Goal: Task Accomplishment & Management: Manage account settings

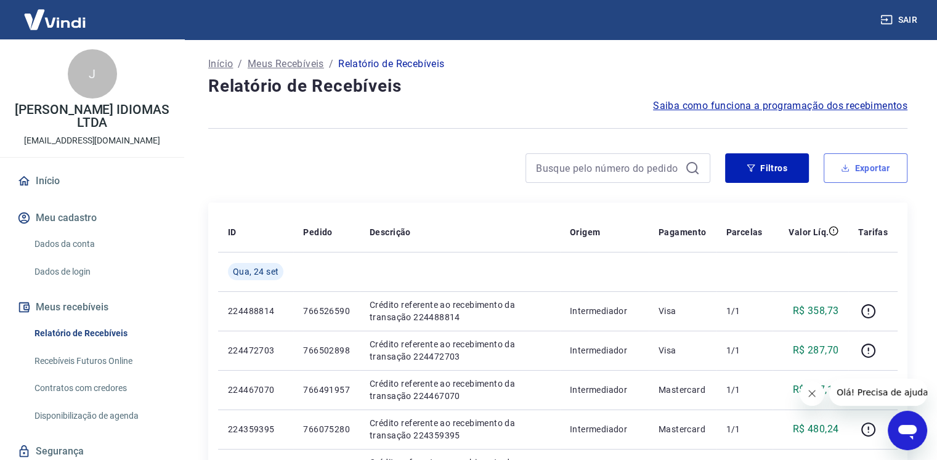
click at [858, 174] on button "Exportar" at bounding box center [866, 168] width 84 height 30
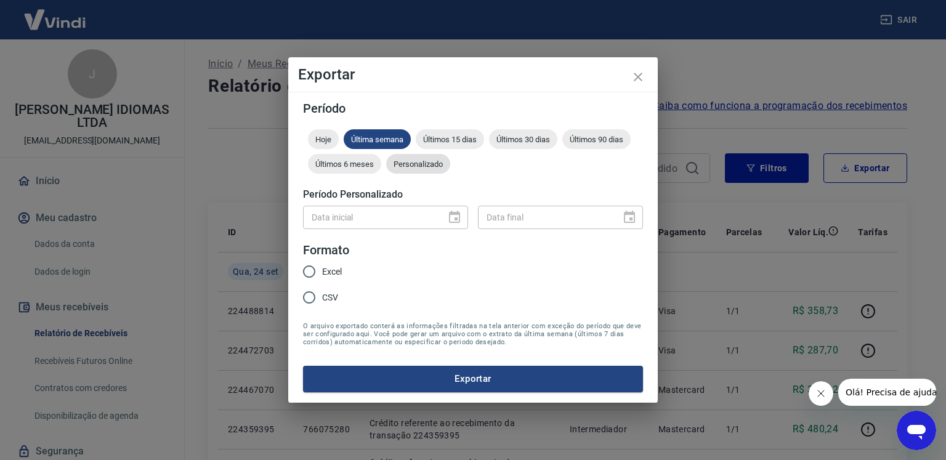
click at [406, 169] on div "Personalizado" at bounding box center [418, 164] width 64 height 20
click at [456, 218] on icon "Choose date" at bounding box center [454, 217] width 15 height 15
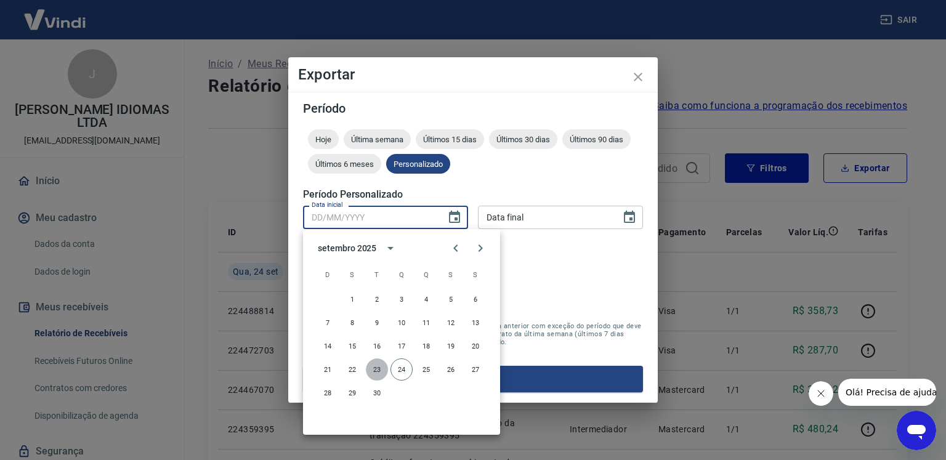
click at [372, 372] on button "23" at bounding box center [377, 370] width 22 height 22
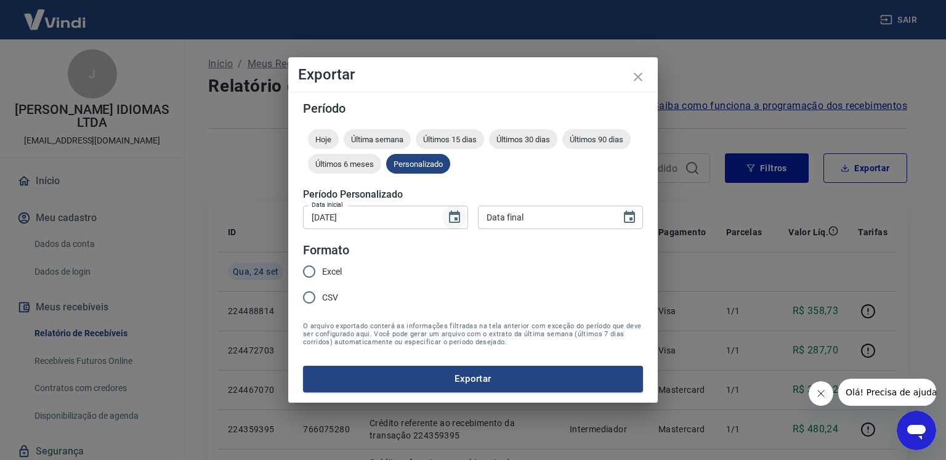
click at [456, 218] on icon "Choose date, selected date is 23 de set de 2025" at bounding box center [454, 217] width 11 height 12
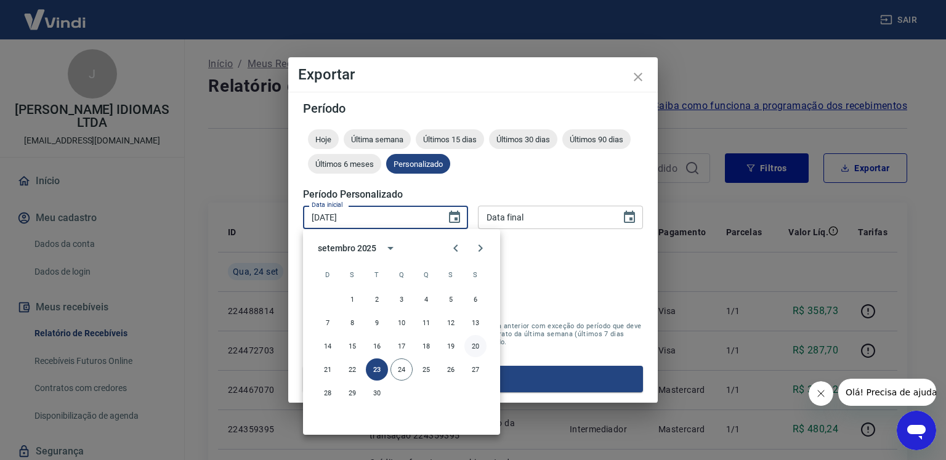
click at [474, 348] on button "20" at bounding box center [476, 346] width 22 height 22
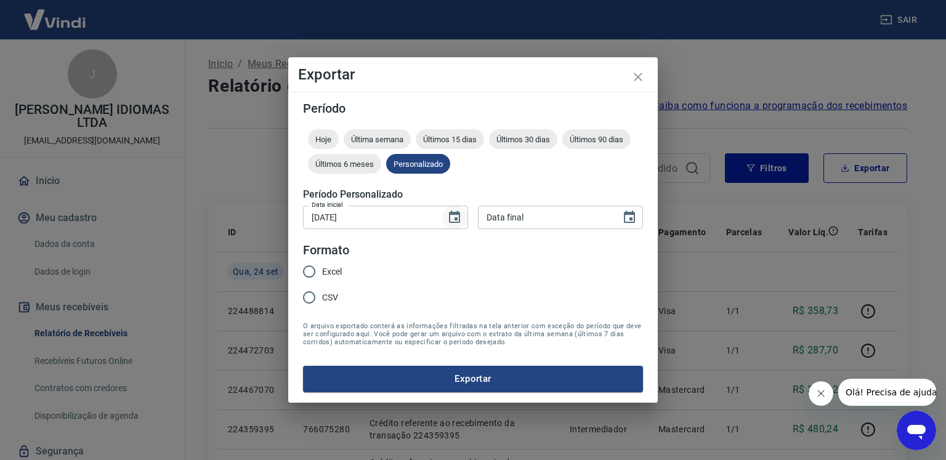
click at [455, 216] on icon "Choose date, selected date is 20 de set de 2025" at bounding box center [454, 217] width 15 height 15
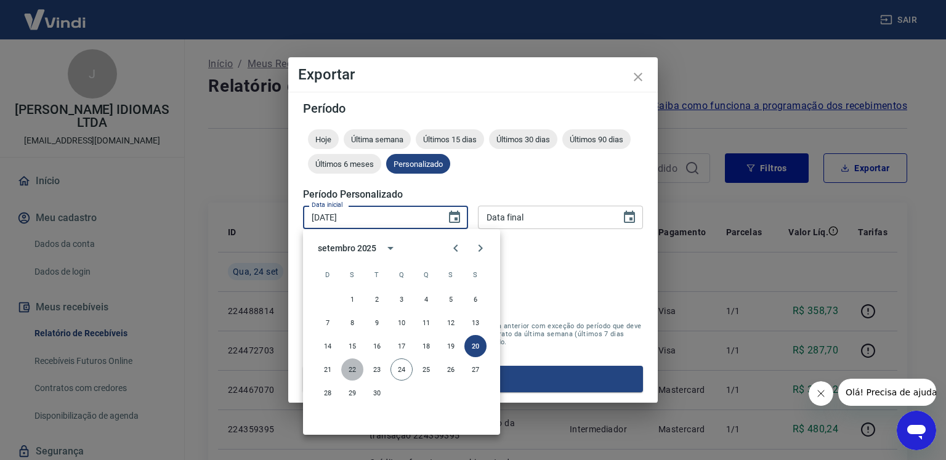
click at [348, 373] on button "22" at bounding box center [352, 370] width 22 height 22
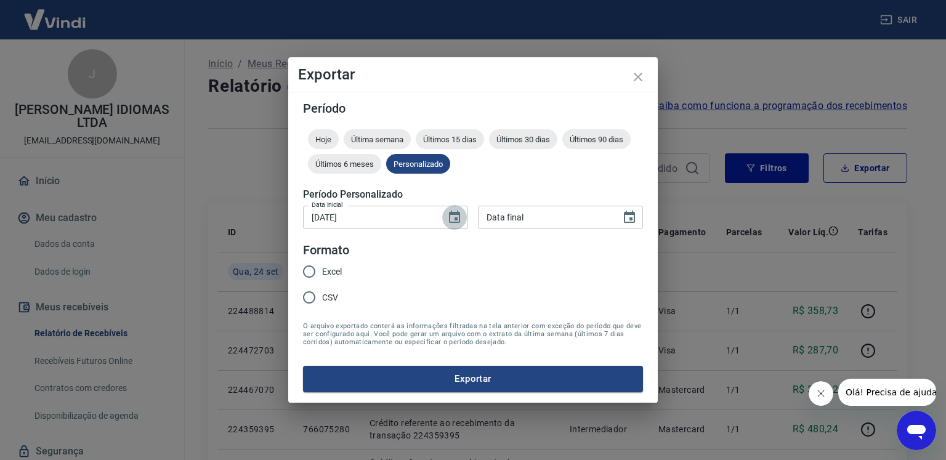
click at [449, 222] on icon "Choose date, selected date is 22 de set de 2025" at bounding box center [454, 217] width 15 height 15
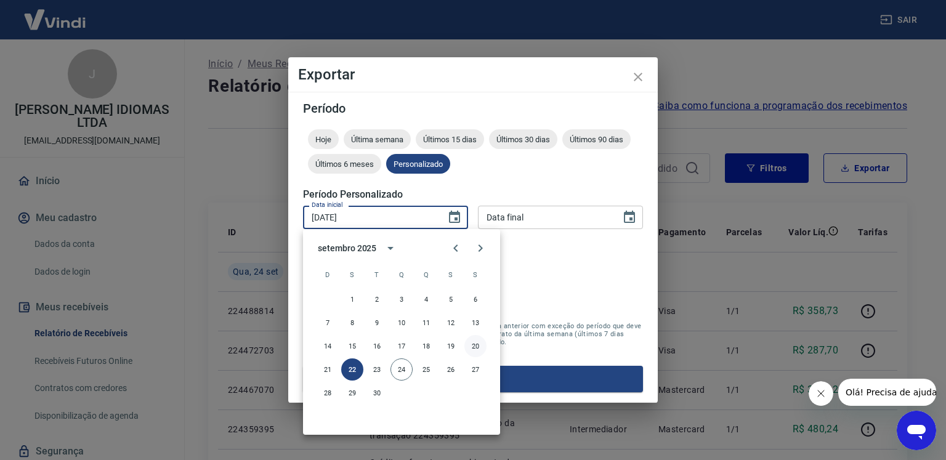
drag, startPoint x: 473, startPoint y: 343, endPoint x: 547, endPoint y: 275, distance: 100.8
click at [473, 343] on button "20" at bounding box center [476, 346] width 22 height 22
type input "[DATE]"
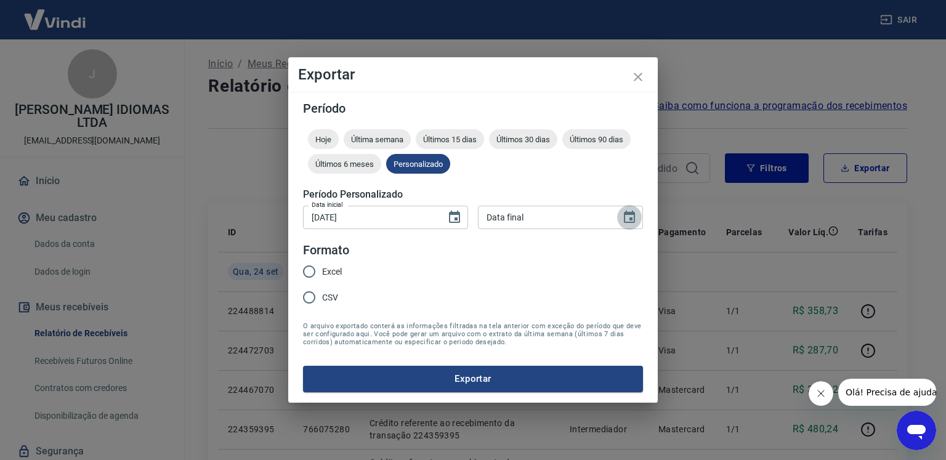
click at [633, 216] on icon "Choose date" at bounding box center [629, 217] width 15 height 15
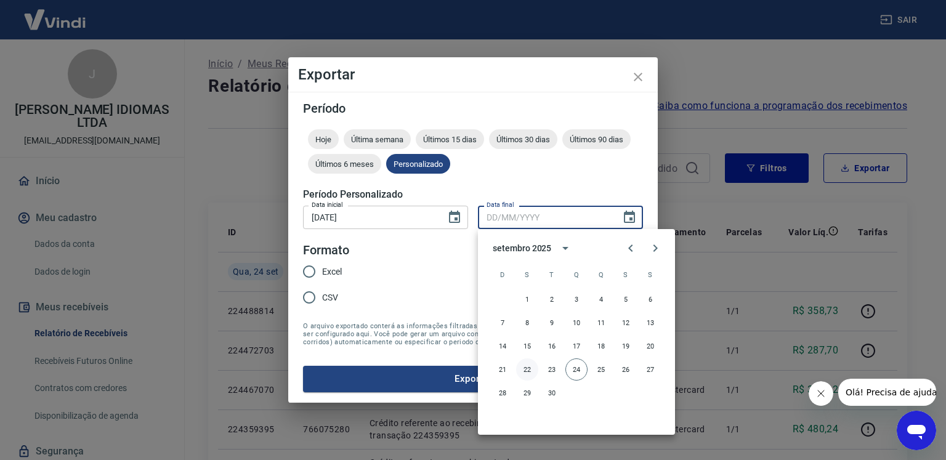
click at [527, 372] on button "22" at bounding box center [527, 370] width 22 height 22
type input "[DATE]"
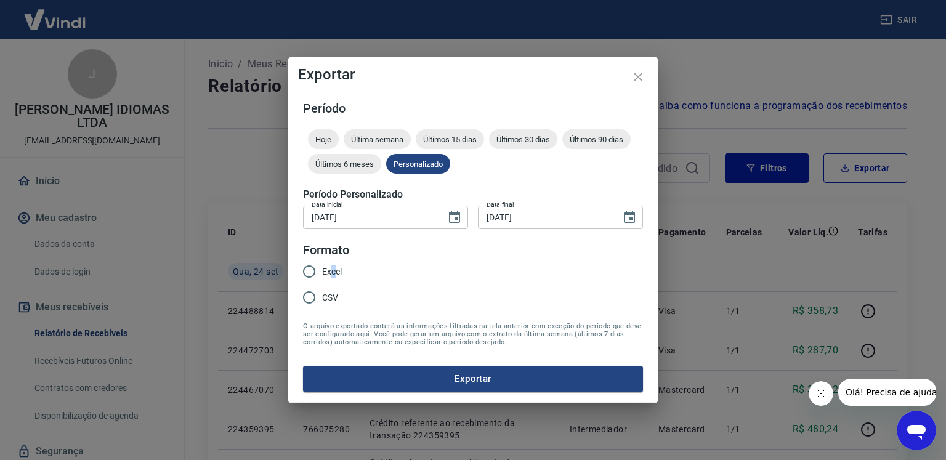
click at [333, 272] on span "Excel" at bounding box center [332, 272] width 20 height 13
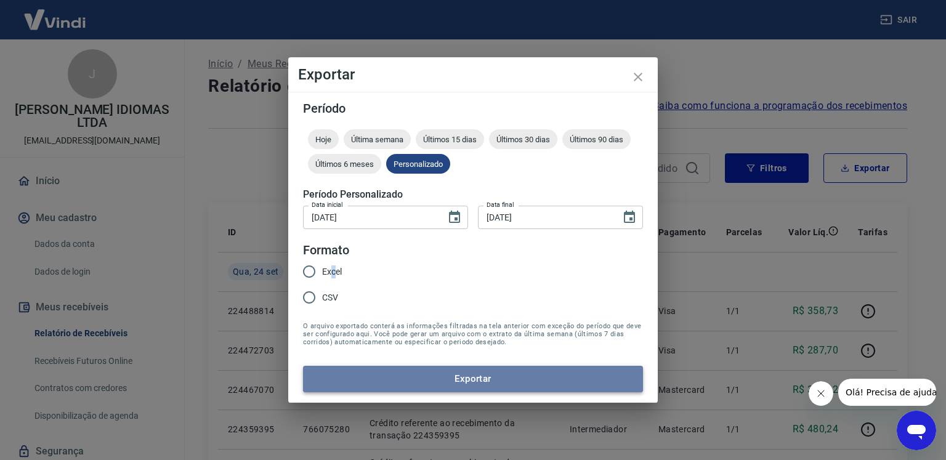
click at [401, 376] on button "Exportar" at bounding box center [473, 379] width 340 height 26
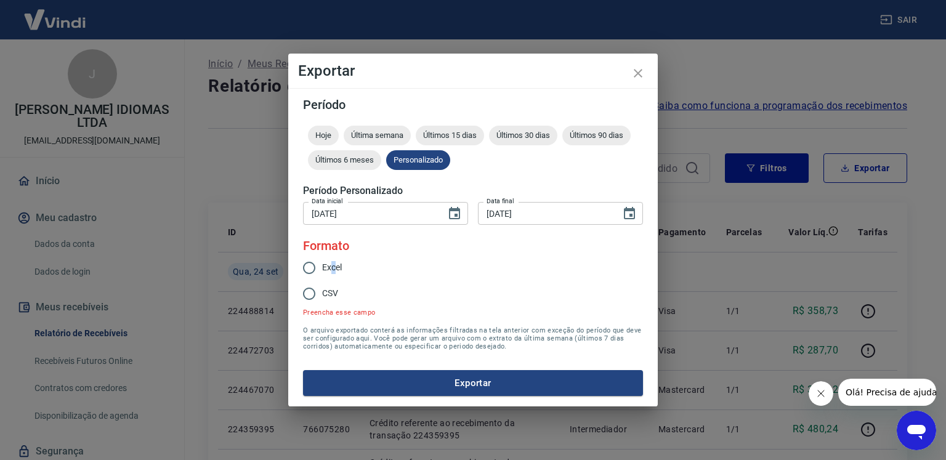
drag, startPoint x: 335, startPoint y: 262, endPoint x: 327, endPoint y: 272, distance: 11.8
click at [333, 263] on span "Excel" at bounding box center [332, 267] width 20 height 13
click at [322, 263] on input "Excel" at bounding box center [309, 268] width 26 height 26
radio input "true"
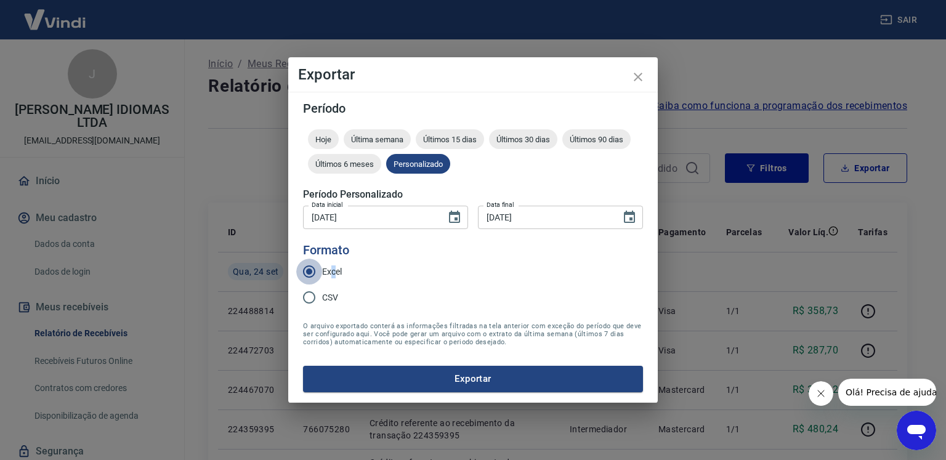
click at [303, 267] on input "Excel" at bounding box center [309, 272] width 26 height 26
click at [393, 382] on button "Exportar" at bounding box center [473, 379] width 340 height 26
